Goal: Task Accomplishment & Management: Manage account settings

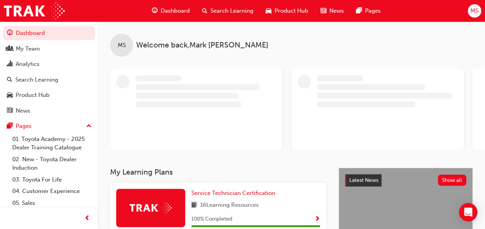
click at [472, 13] on span "MS" at bounding box center [475, 11] width 8 height 9
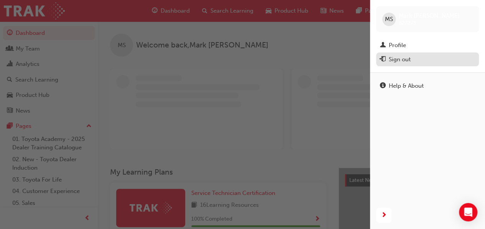
click at [387, 58] on div "Sign out" at bounding box center [427, 60] width 95 height 10
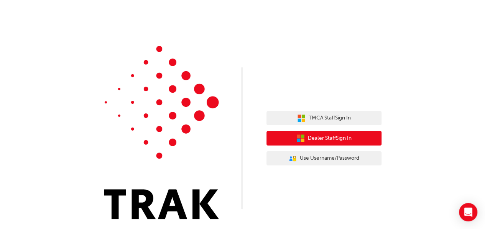
click at [338, 137] on span "Dealer Staff Sign In" at bounding box center [330, 138] width 44 height 9
